Goal: Task Accomplishment & Management: Manage account settings

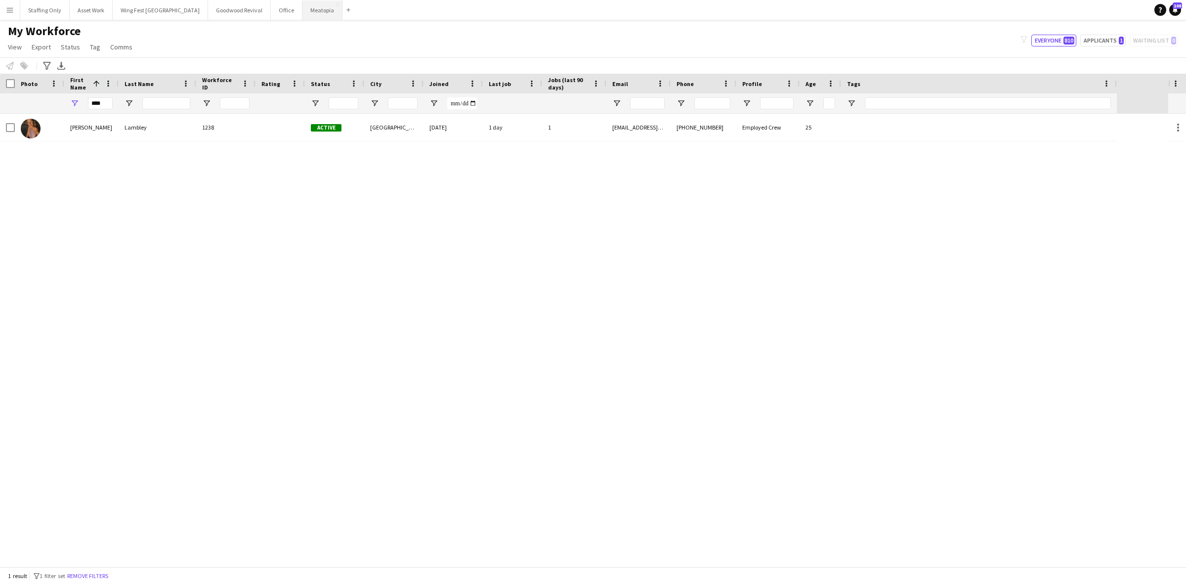
click at [302, 16] on button "Meatopia Close" at bounding box center [322, 9] width 40 height 19
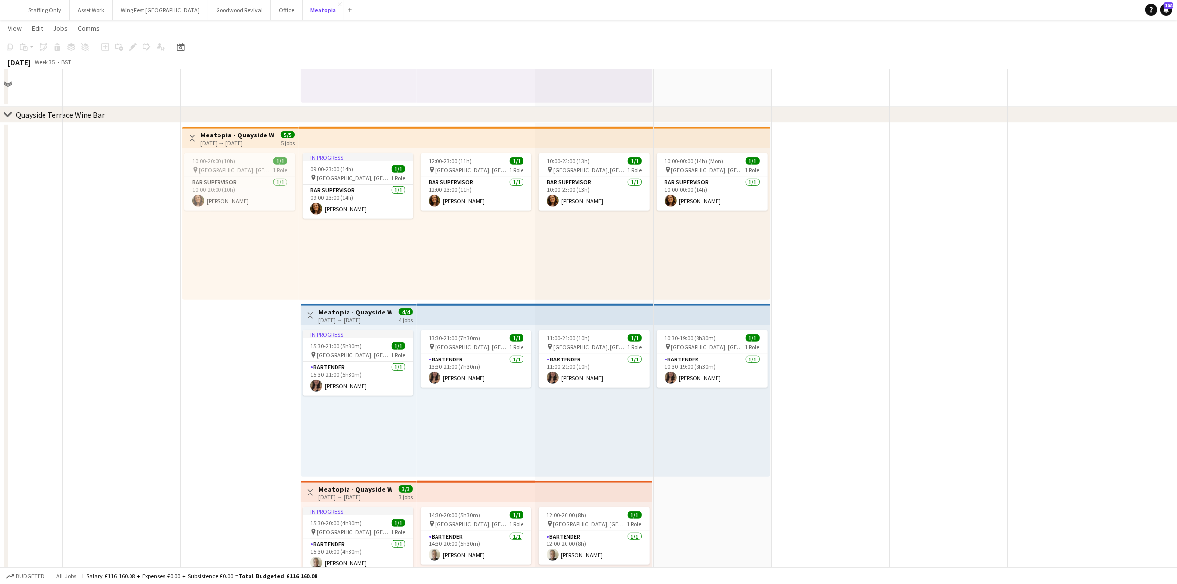
scroll to position [5251, 0]
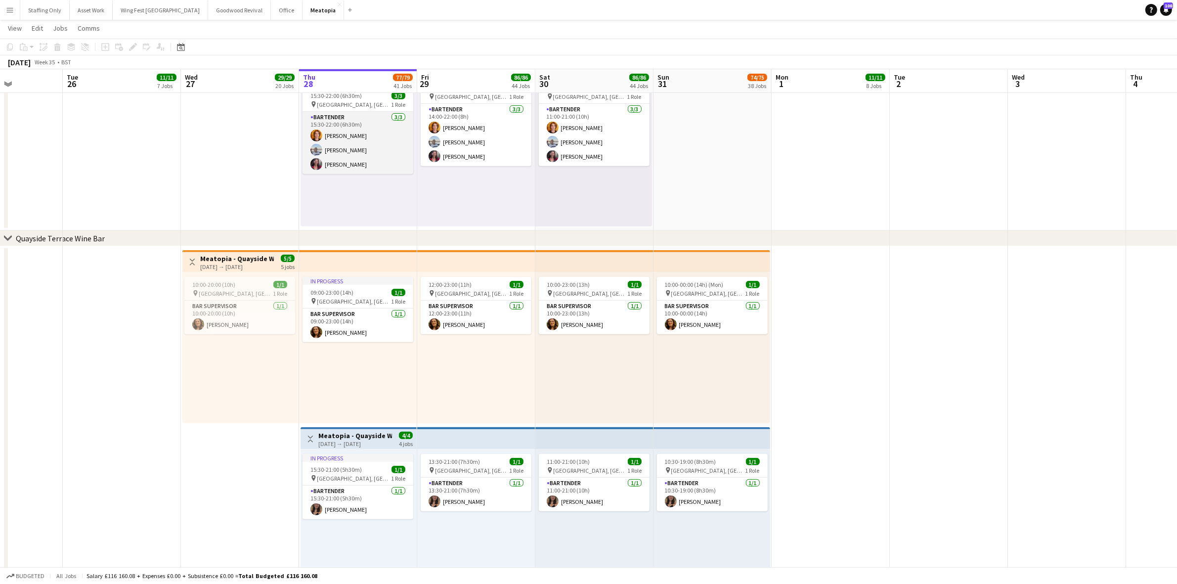
click at [340, 171] on app-card-role "Bartender [DATE] 15:30-22:00 (6h30m) [PERSON_NAME] [PERSON_NAME] [PERSON_NAME]" at bounding box center [357, 143] width 111 height 62
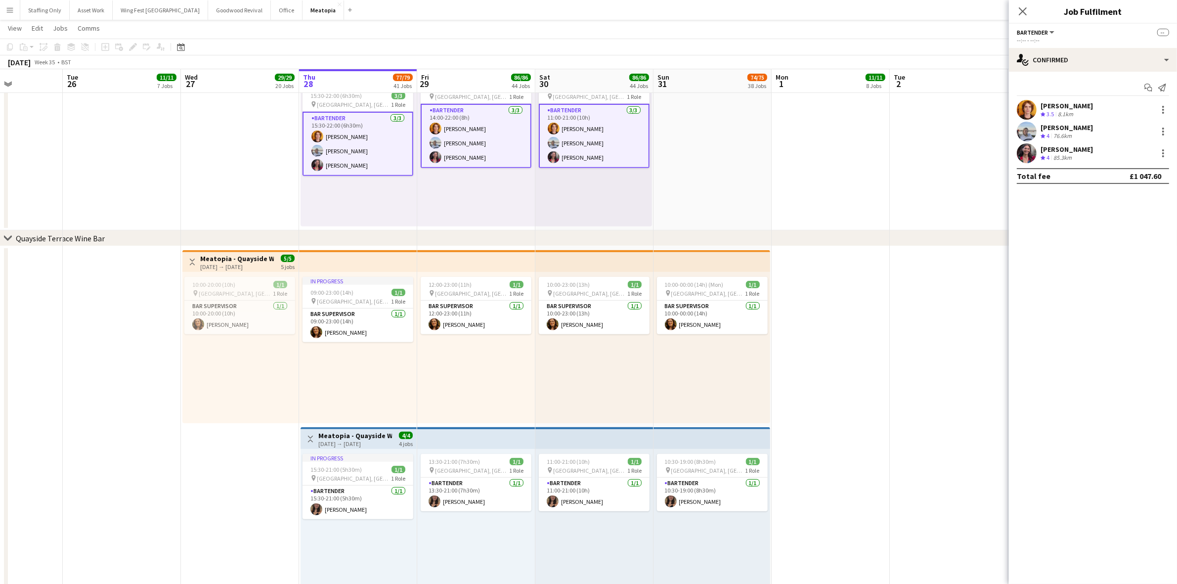
click at [1039, 154] on div "[PERSON_NAME] Crew rating 4 85.3km" at bounding box center [1093, 153] width 168 height 20
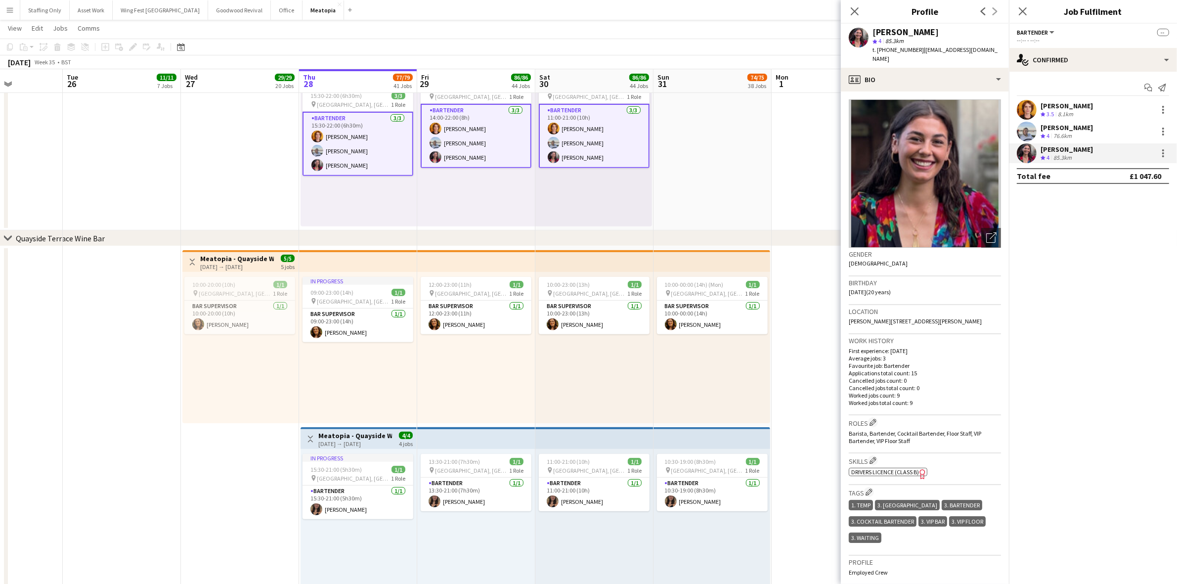
click at [847, 13] on div "Close pop-in" at bounding box center [855, 11] width 28 height 23
click at [855, 10] on icon "Close pop-in" at bounding box center [853, 10] width 9 height 9
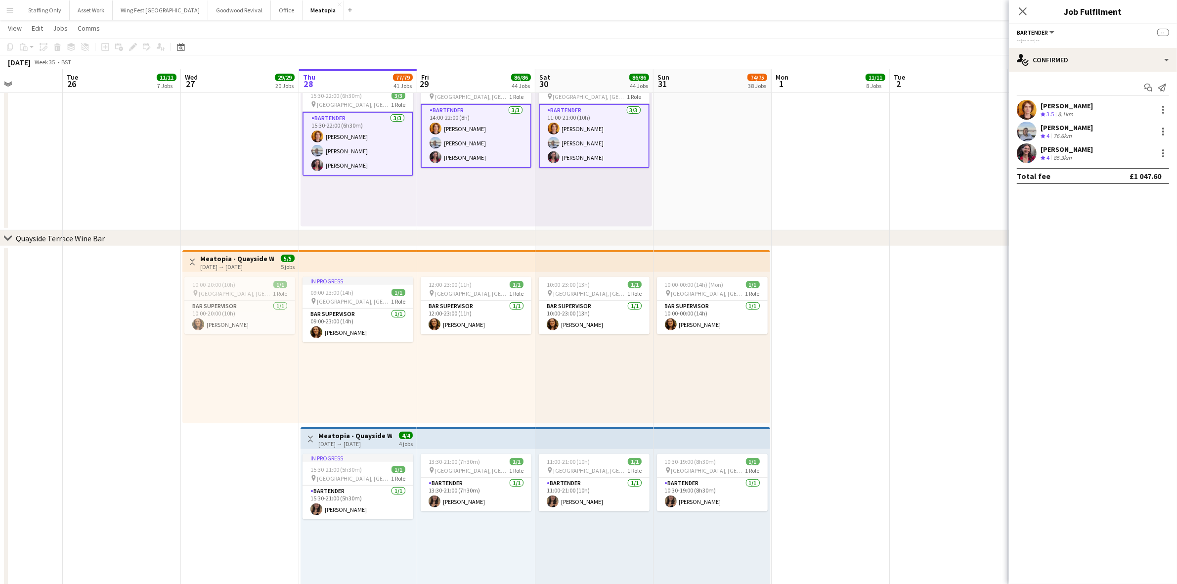
click at [840, 339] on app-date-cell at bounding box center [830, 513] width 118 height 535
